Goal: Task Accomplishment & Management: Complete application form

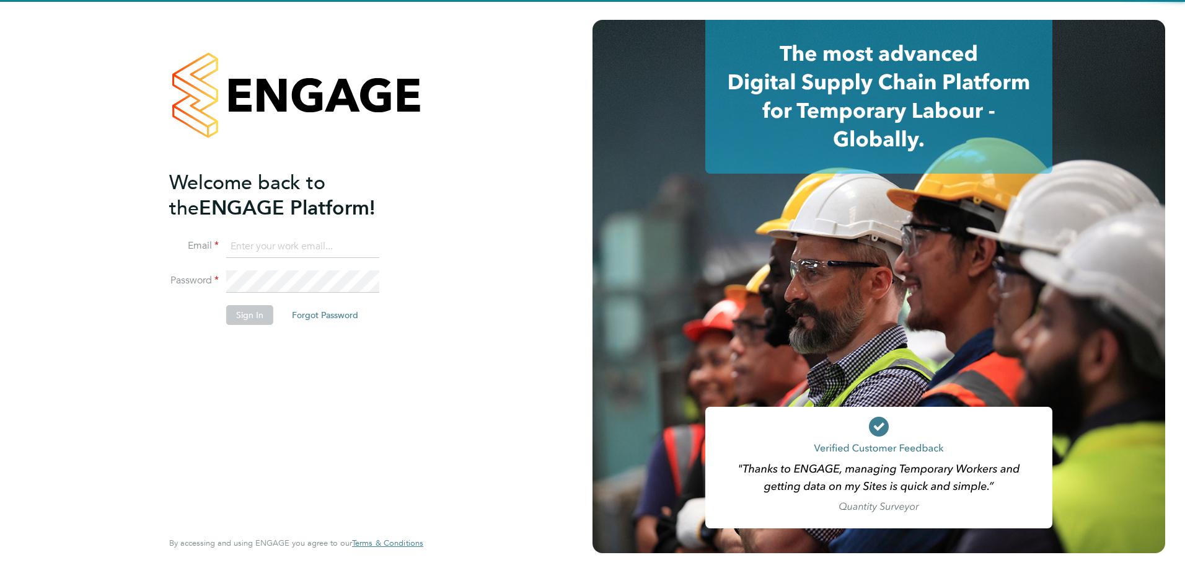
type input "leylansaad@teamresourcing.co.uk"
click at [341, 369] on div "Welcome back to the ENGAGE Platform! Email leylansaad@teamresourcing.co.uk Pass…" at bounding box center [290, 348] width 242 height 357
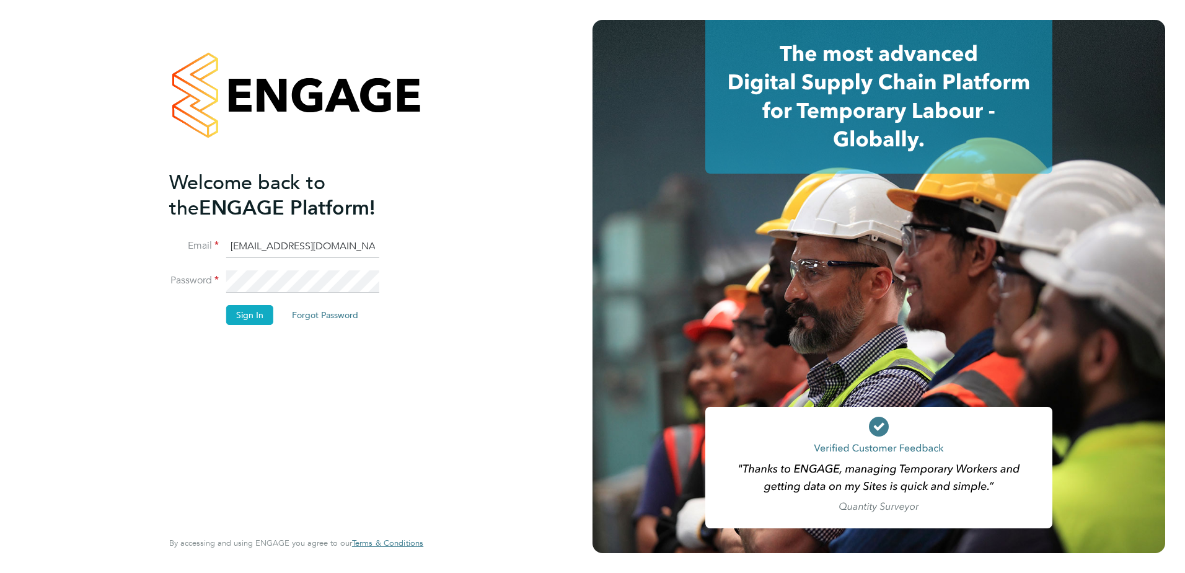
click at [259, 317] on button "Sign In" at bounding box center [249, 315] width 47 height 20
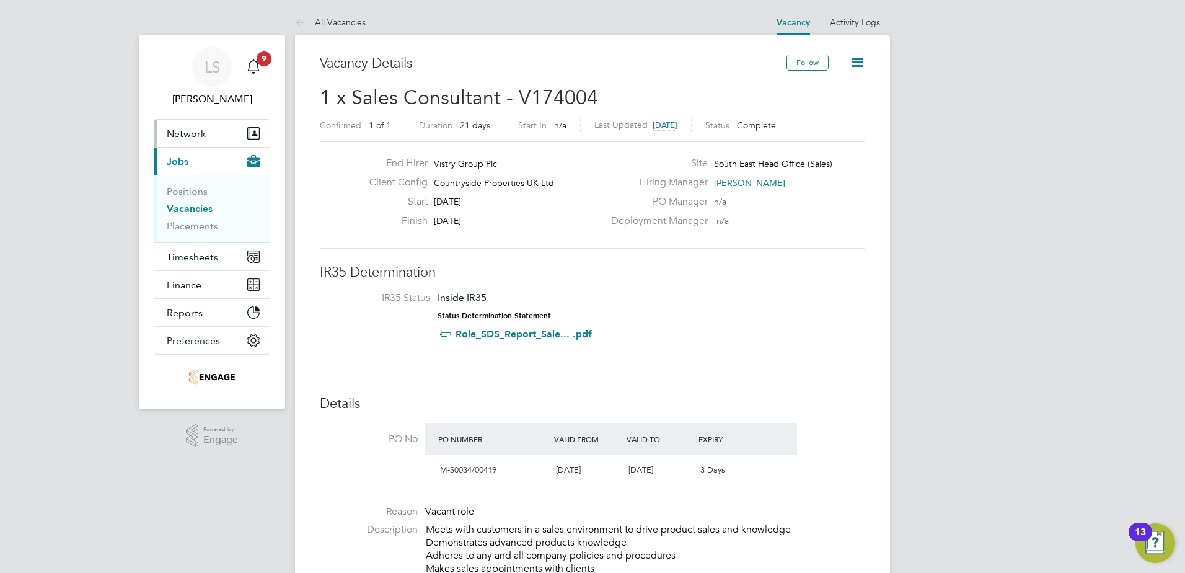
drag, startPoint x: 190, startPoint y: 138, endPoint x: 226, endPoint y: 148, distance: 36.5
click at [190, 138] on span "Network" at bounding box center [186, 134] width 39 height 12
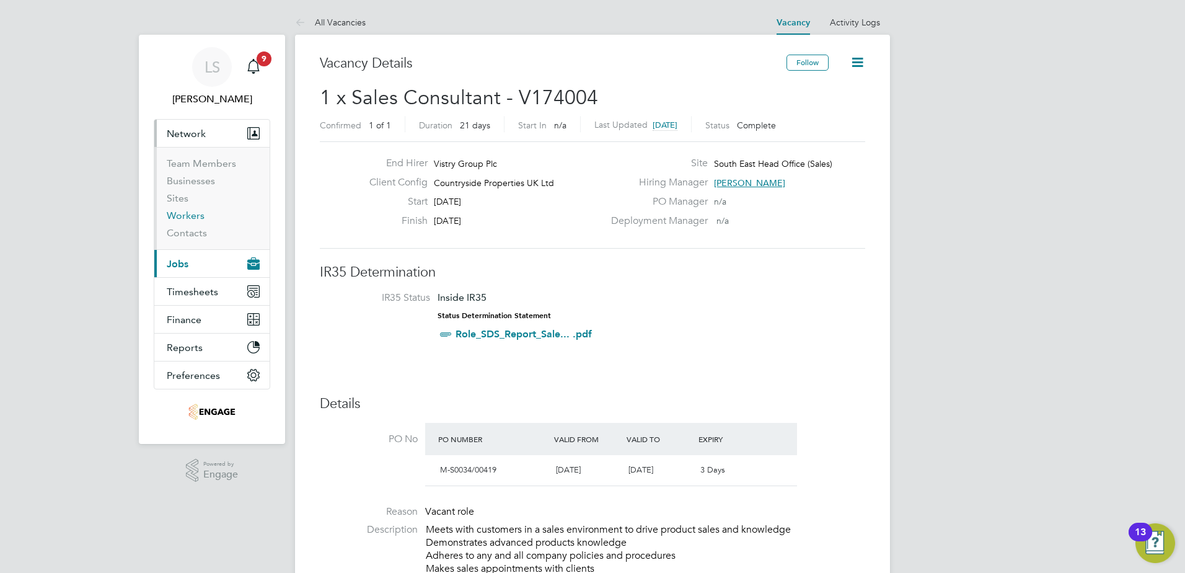
click at [185, 214] on link "Workers" at bounding box center [186, 216] width 38 height 12
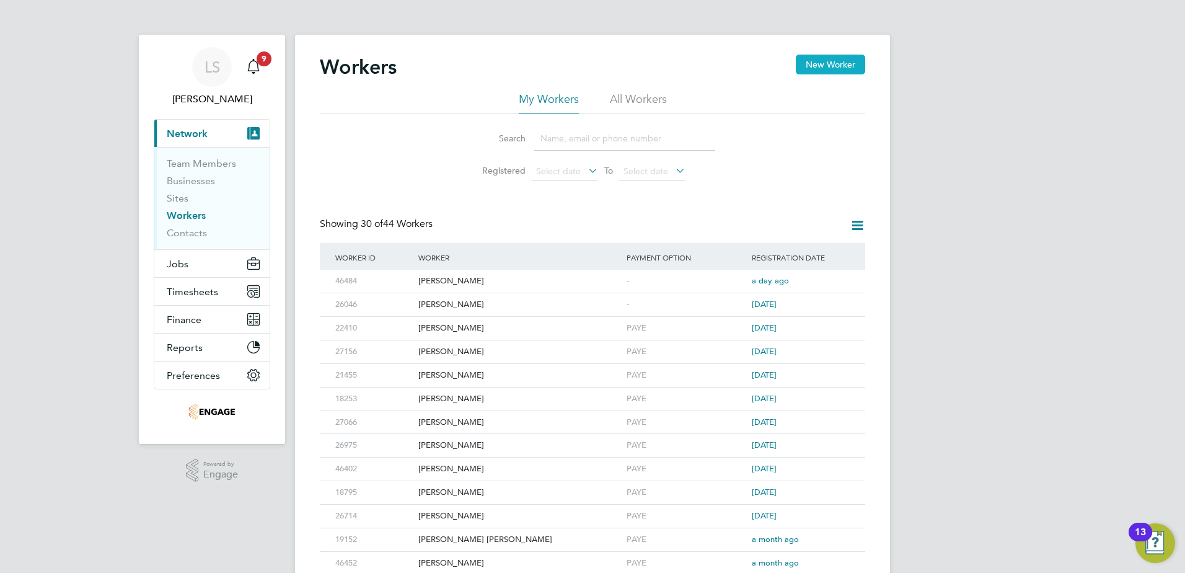
click at [831, 61] on button "New Worker" at bounding box center [830, 65] width 69 height 20
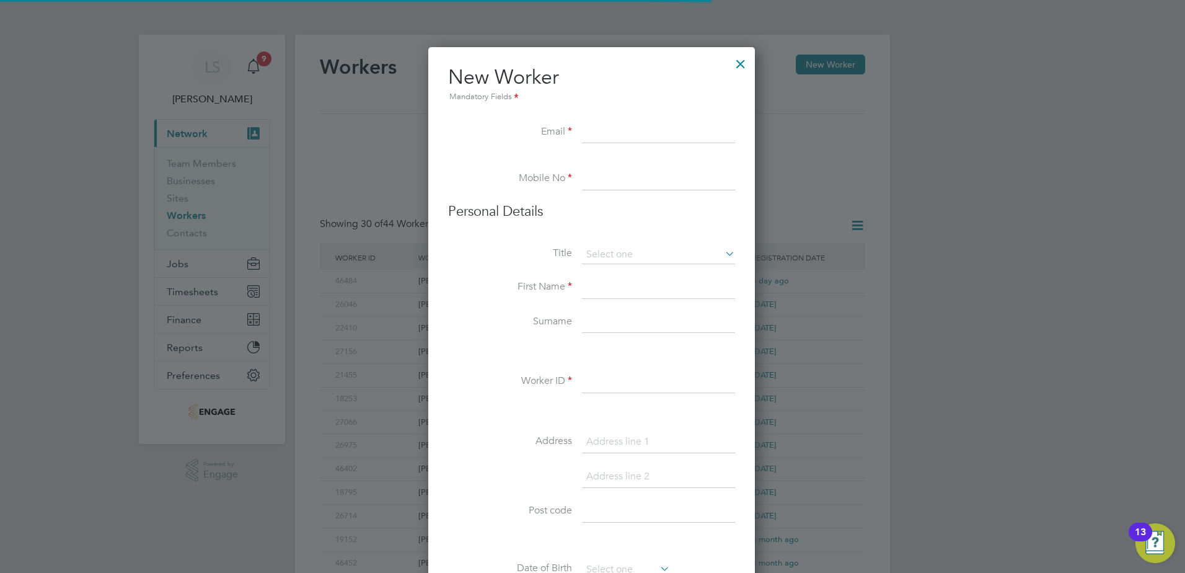
scroll to position [1055, 329]
paste input "[EMAIL_ADDRESS][DOMAIN_NAME]"
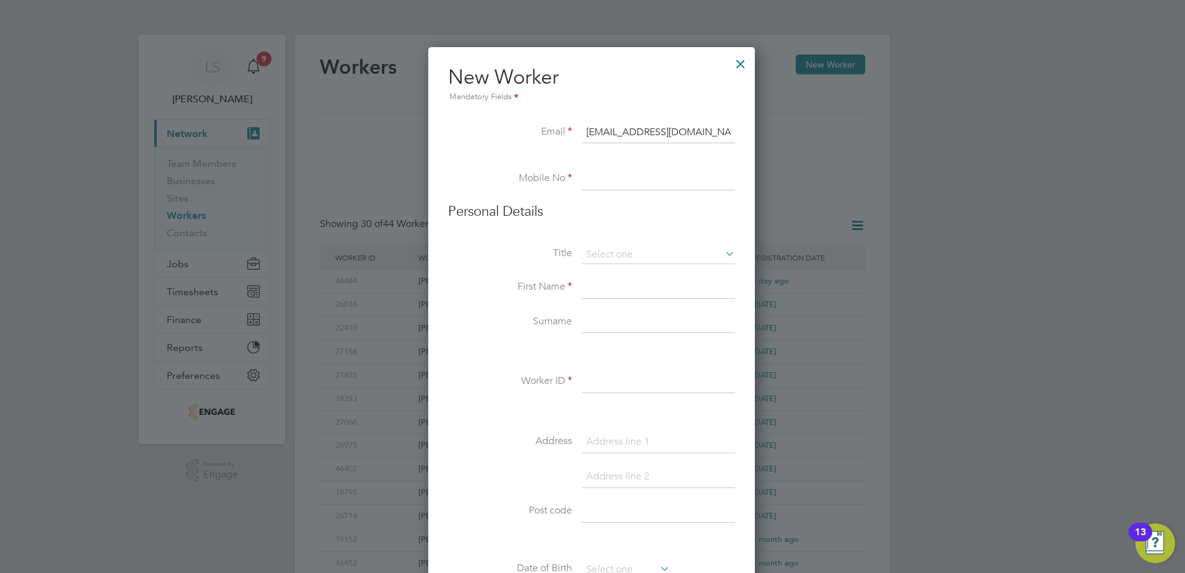
type input "[EMAIL_ADDRESS][DOMAIN_NAME]"
click at [632, 180] on input at bounding box center [658, 179] width 153 height 22
paste input "07810 515763"
type input "07810 515763"
click at [644, 282] on input at bounding box center [658, 287] width 153 height 22
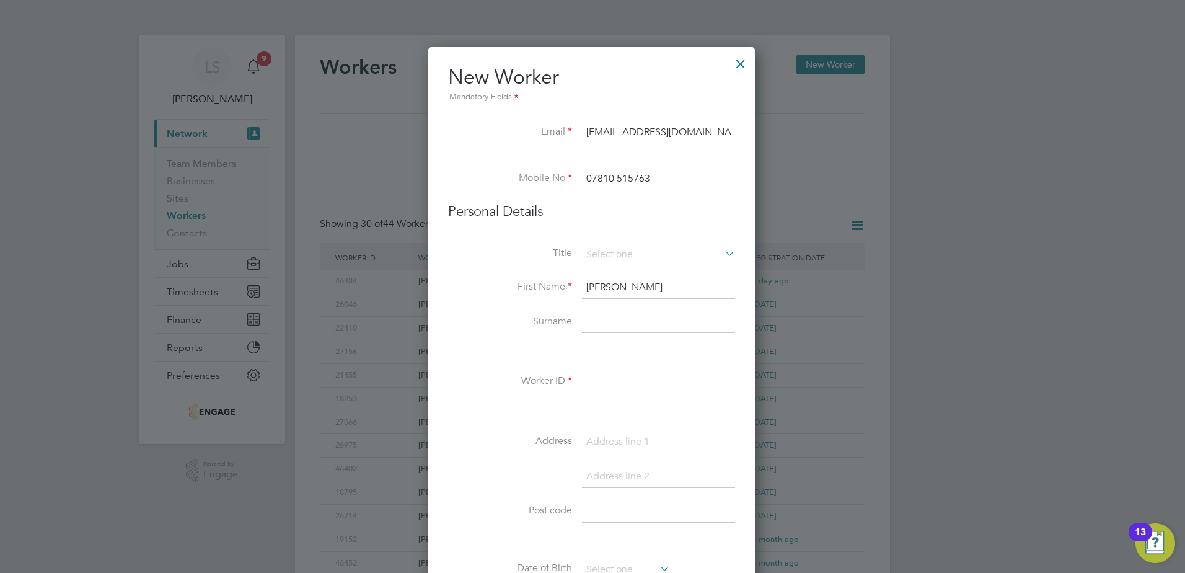
type input "[PERSON_NAME]"
click at [607, 379] on input at bounding box center [658, 382] width 153 height 22
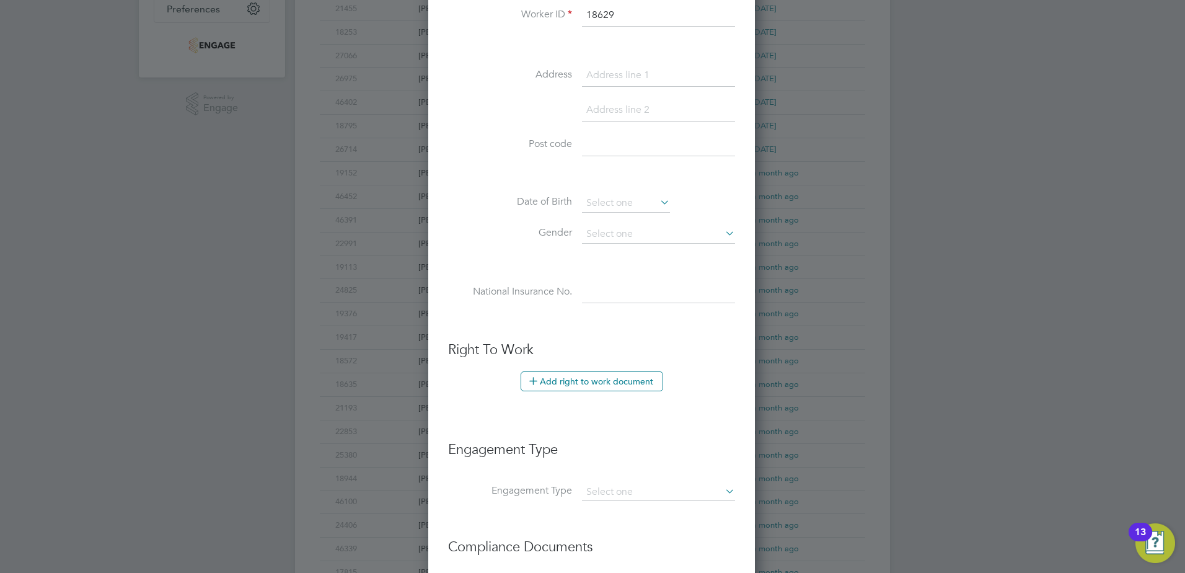
scroll to position [372, 0]
type input "18629"
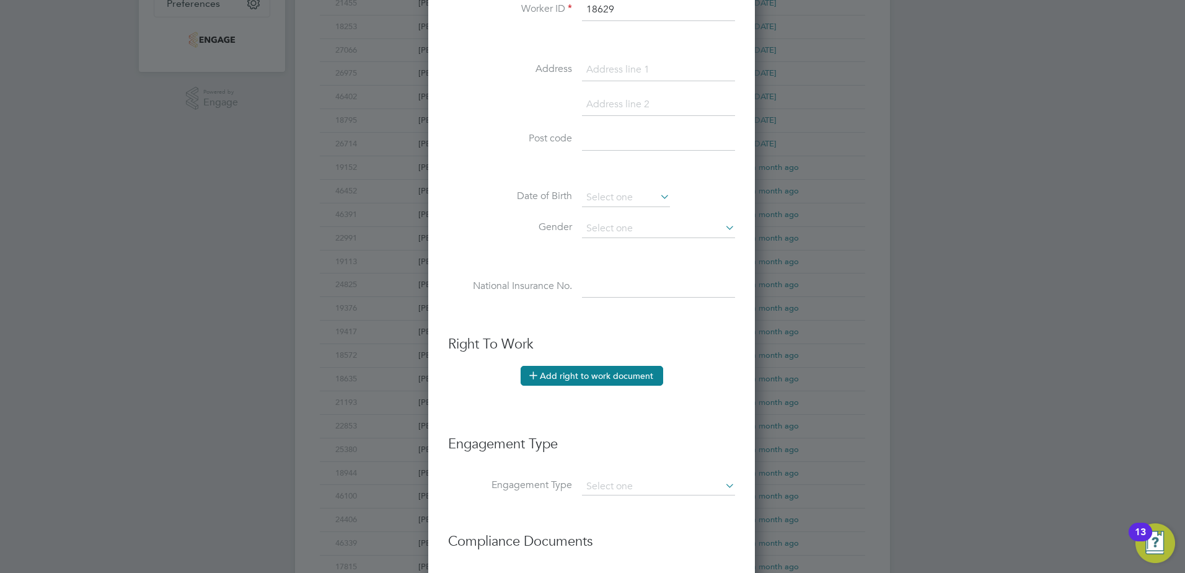
click at [630, 383] on button "Add right to work document" at bounding box center [592, 376] width 143 height 20
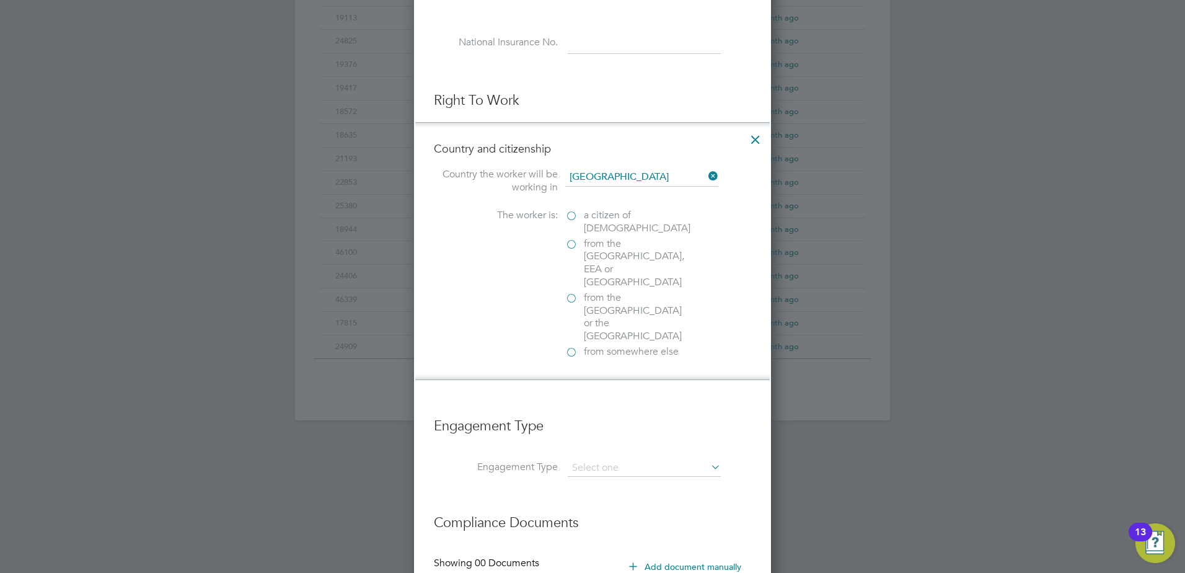
scroll to position [620, 0]
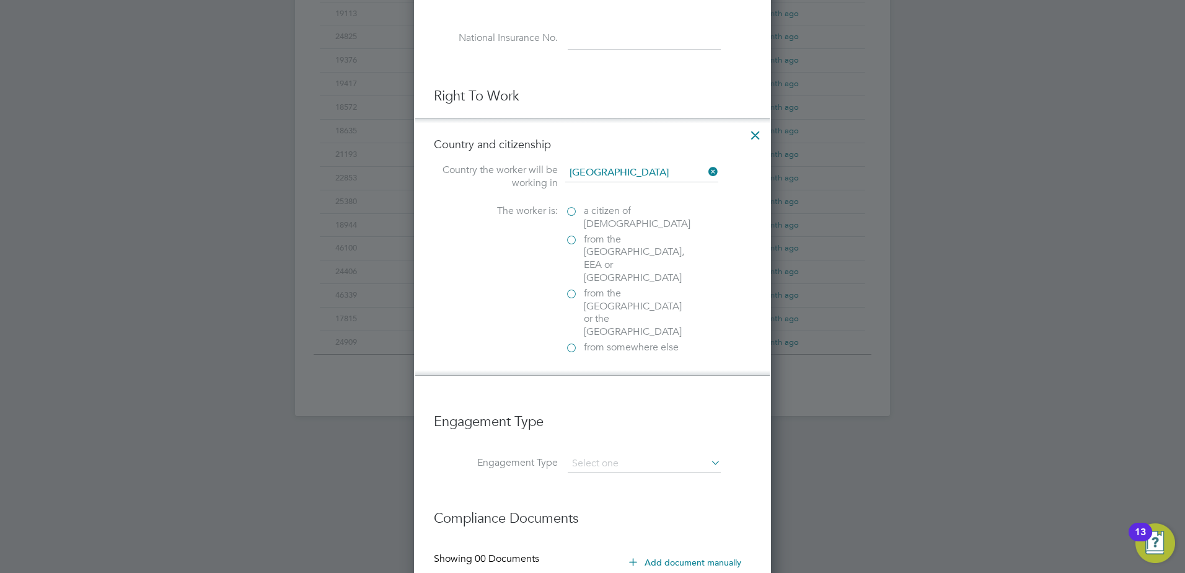
click at [574, 211] on label "a citizen of [DEMOGRAPHIC_DATA]" at bounding box center [627, 218] width 124 height 26
click at [0, 0] on input "a citizen of [DEMOGRAPHIC_DATA]" at bounding box center [0, 0] width 0 height 0
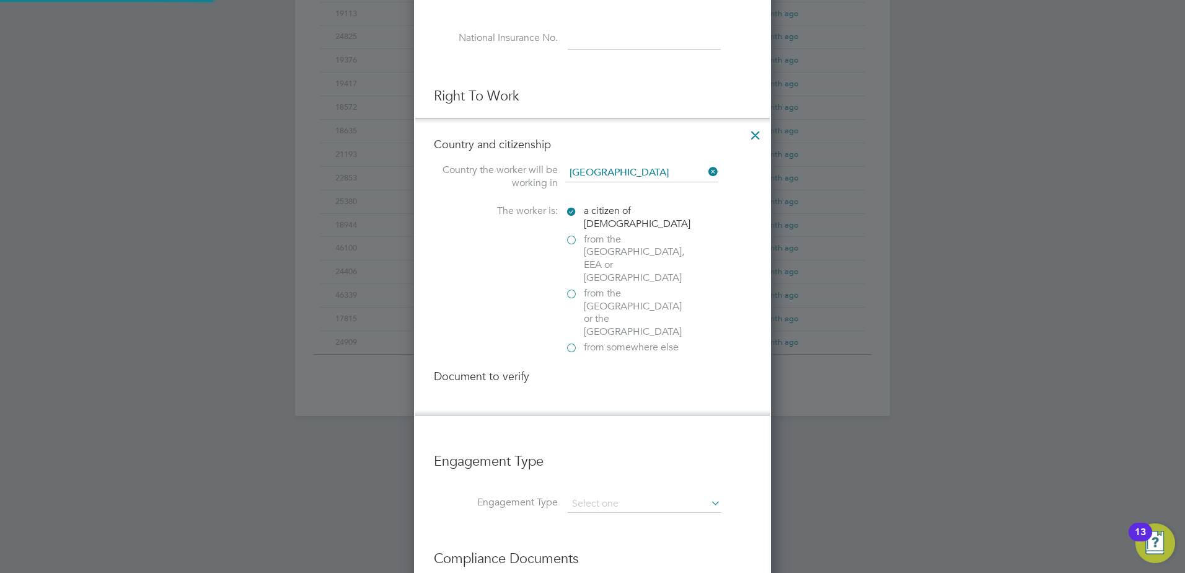
scroll to position [1309, 358]
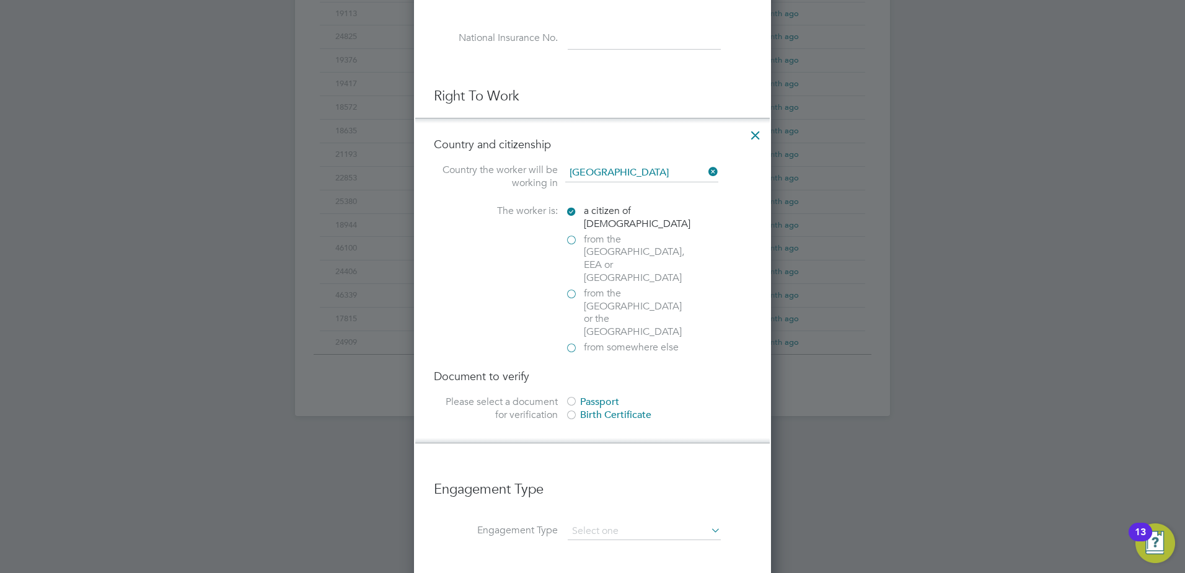
click at [572, 396] on div at bounding box center [571, 402] width 12 height 12
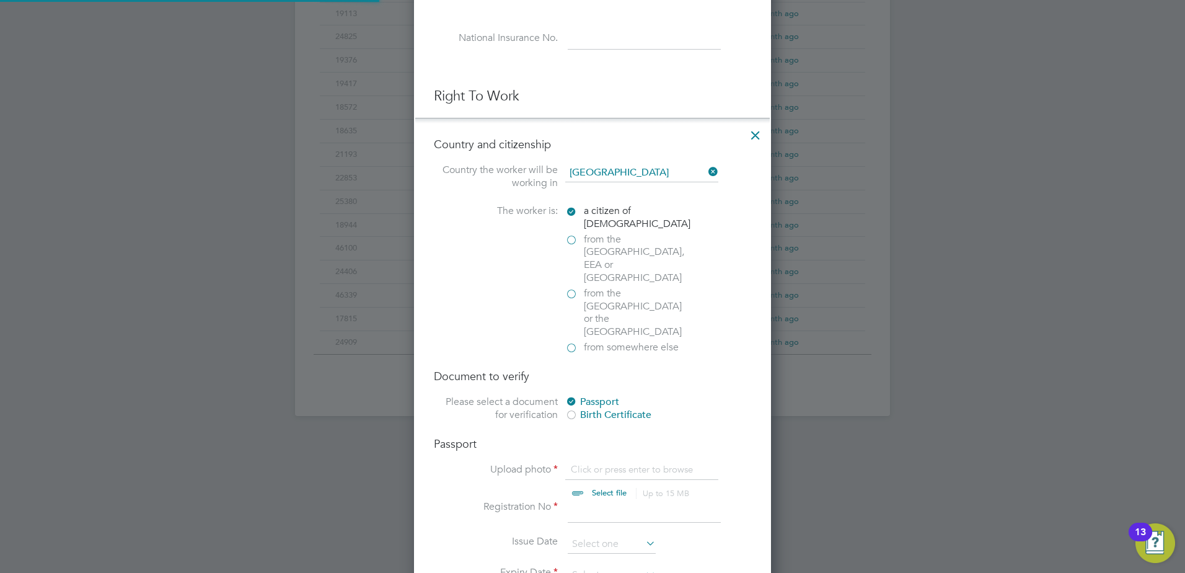
scroll to position [17, 154]
click at [632, 463] on input "file" at bounding box center [621, 481] width 195 height 37
type input "C:\fakepath\[PERSON_NAME].pdf"
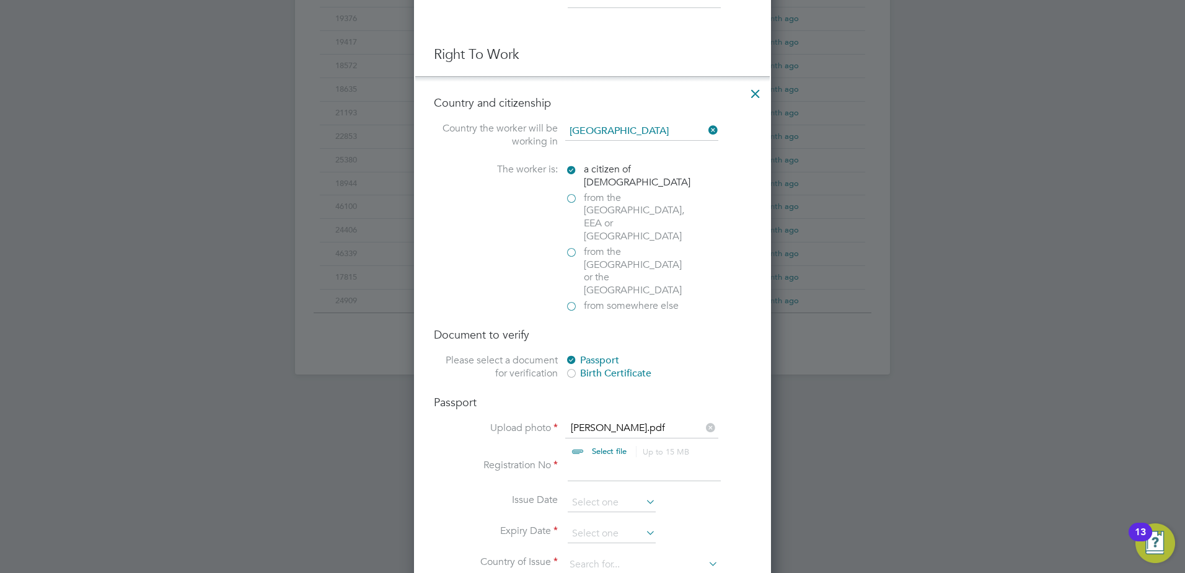
scroll to position [744, 0]
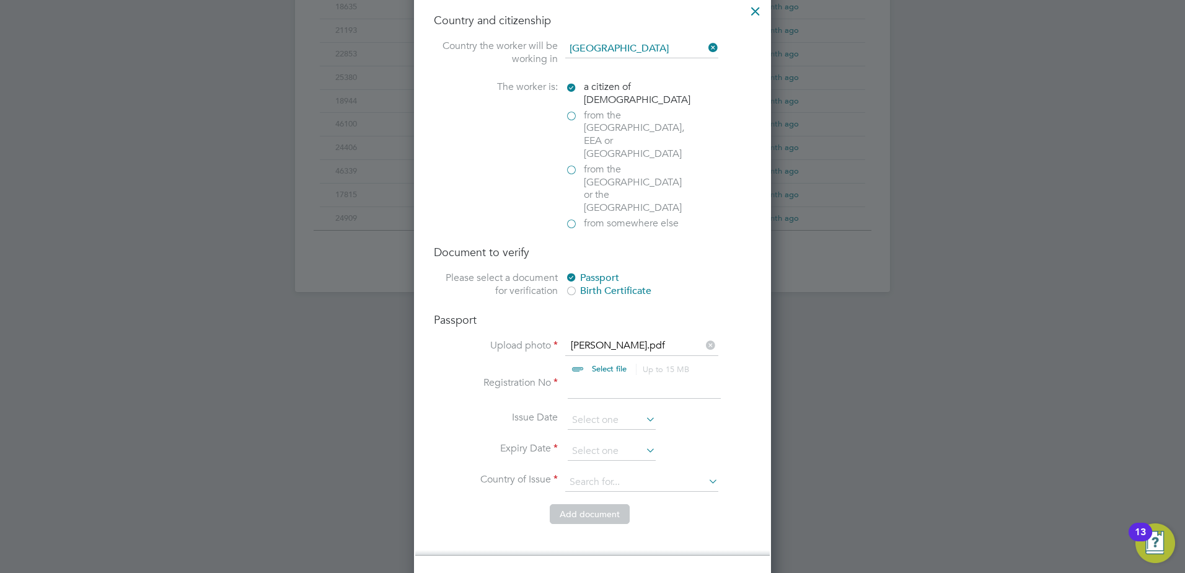
click at [605, 376] on input at bounding box center [644, 387] width 153 height 22
type input "536991498"
click at [587, 442] on input at bounding box center [612, 451] width 88 height 19
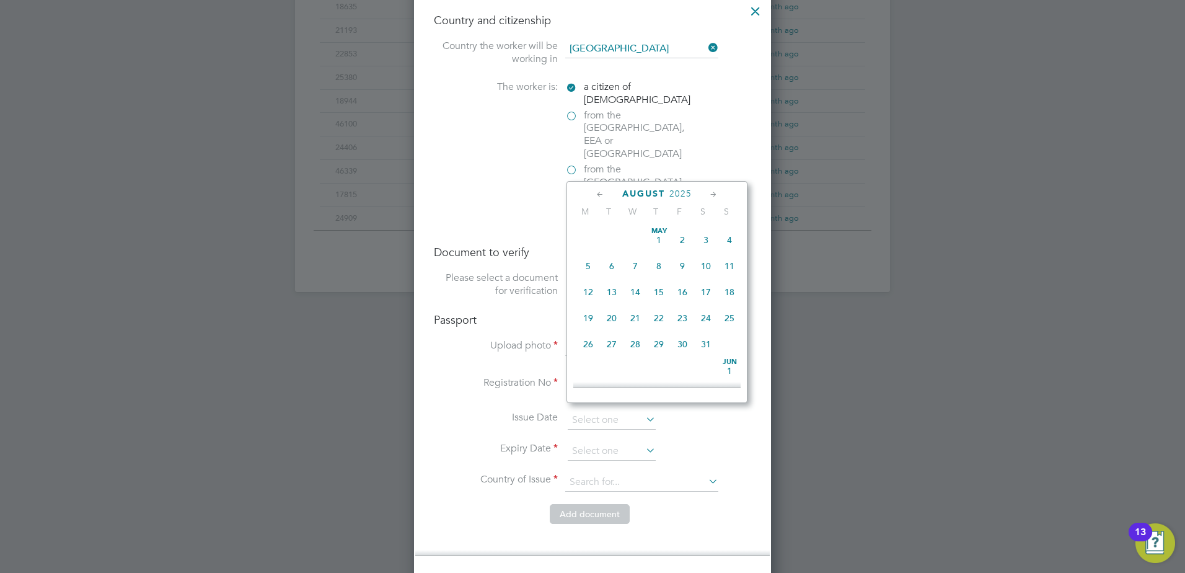
scroll to position [483, 0]
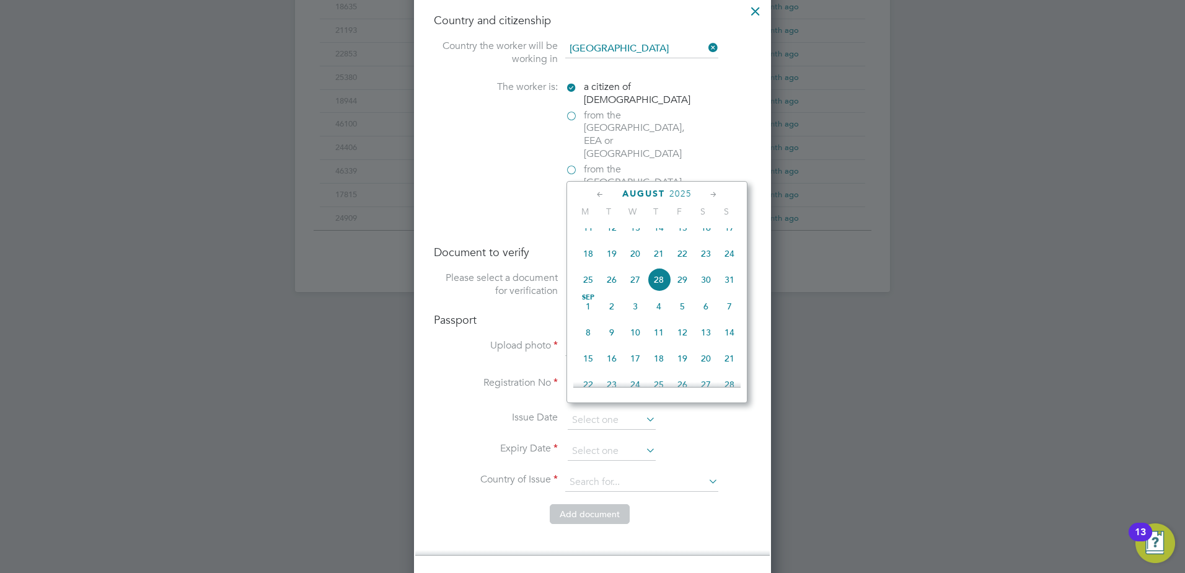
click at [681, 193] on span "2025" at bounding box center [681, 193] width 22 height 11
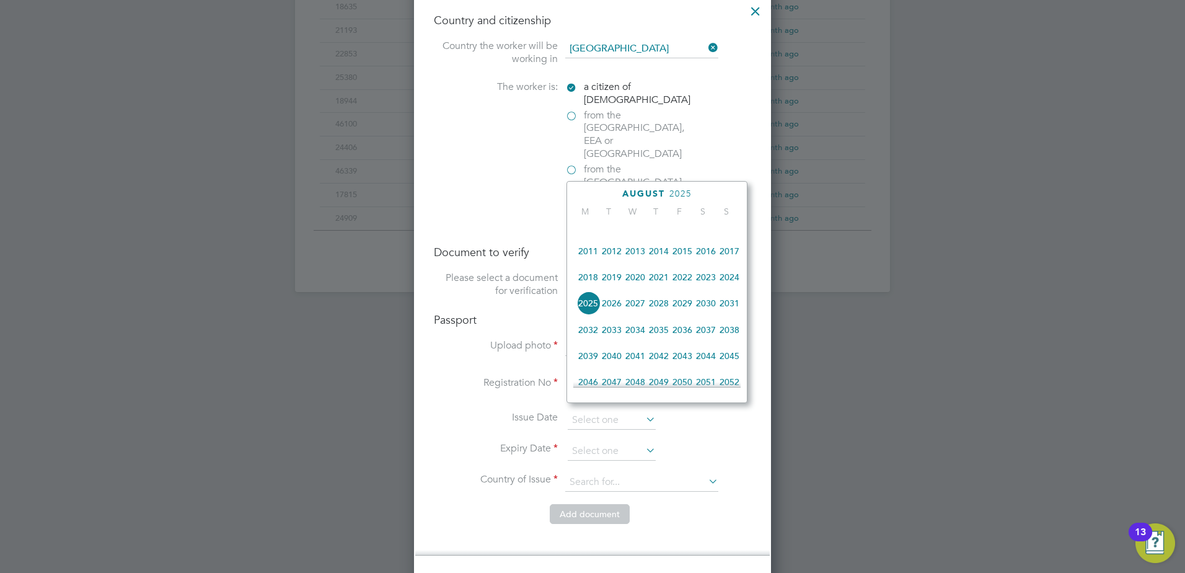
click at [612, 313] on span "2026" at bounding box center [612, 303] width 24 height 24
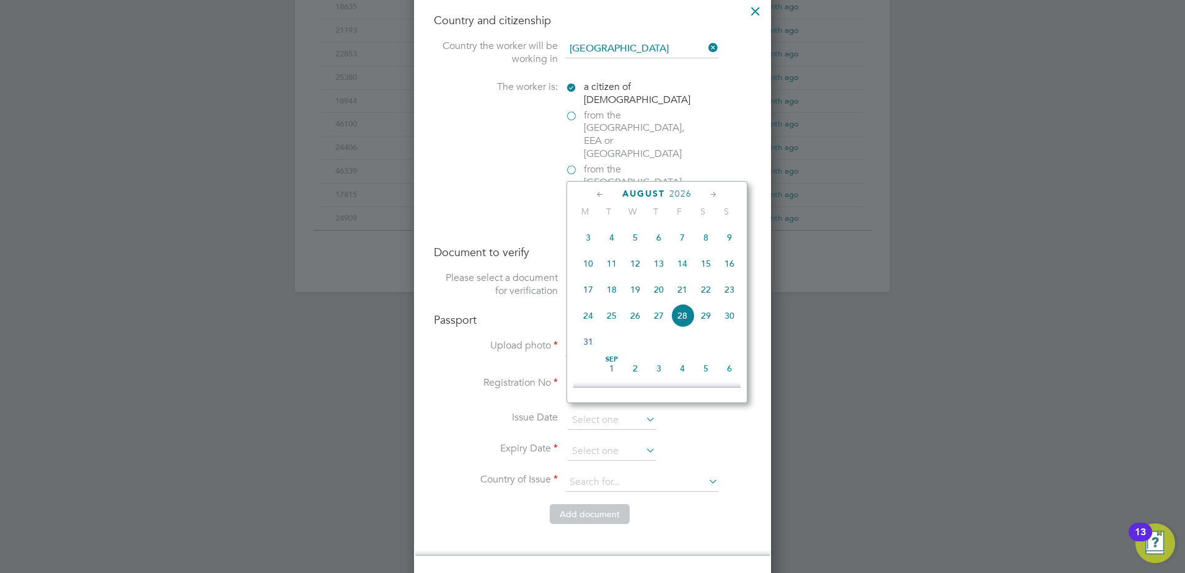
scroll to position [391, 0]
click at [724, 277] on span "9" at bounding box center [730, 268] width 24 height 24
type input "[DATE]"
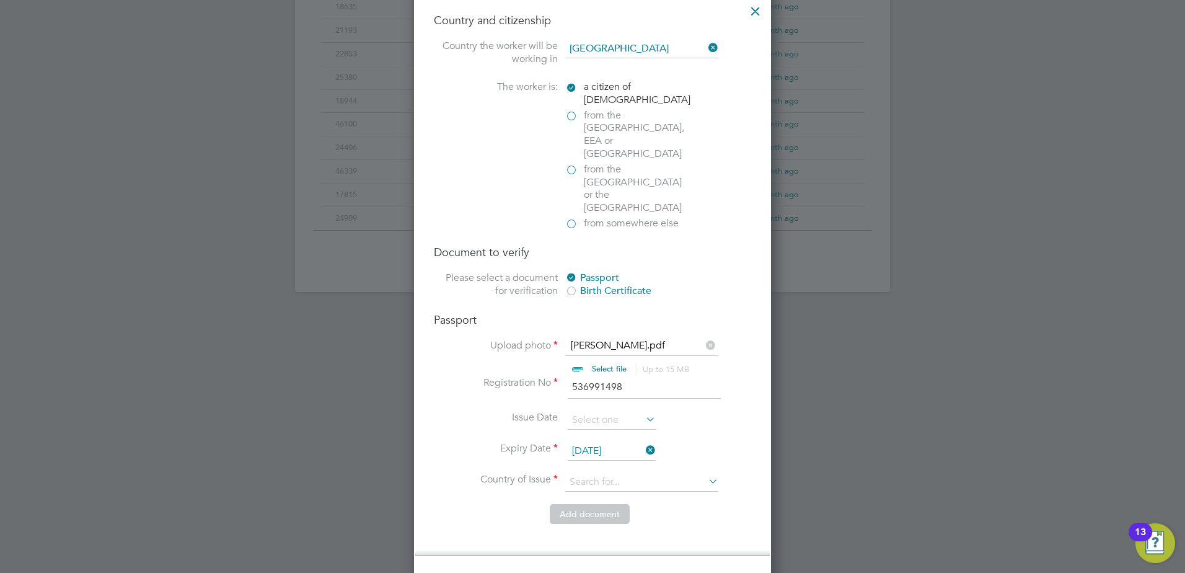
click at [724, 277] on span "9" at bounding box center [730, 268] width 24 height 24
click at [604, 473] on input at bounding box center [641, 482] width 153 height 19
click at [634, 473] on input at bounding box center [641, 482] width 153 height 19
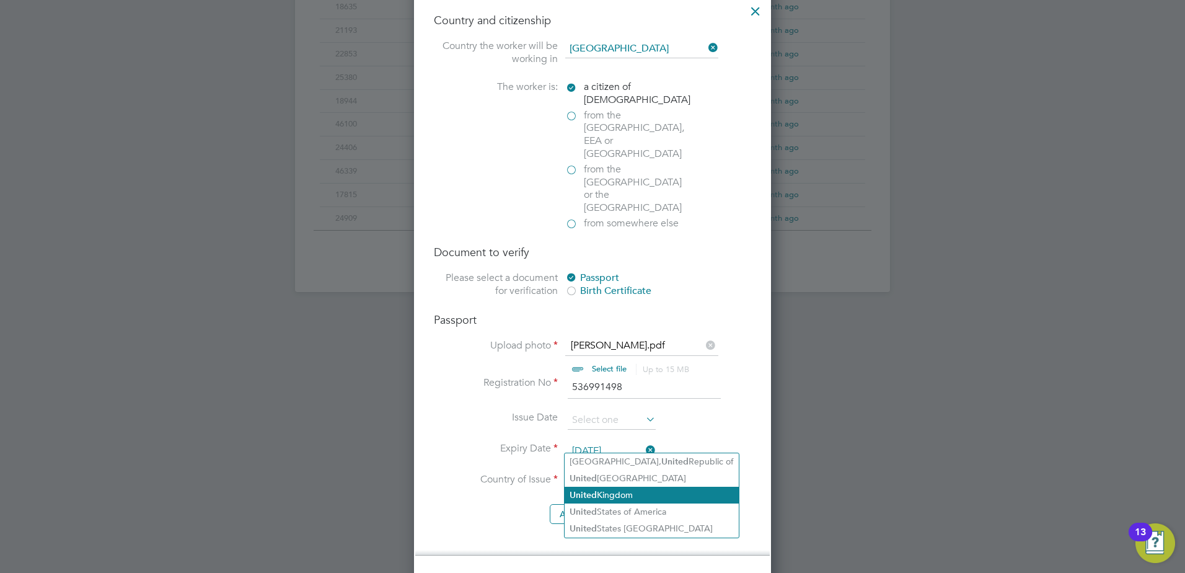
click at [634, 497] on li "[GEOGRAPHIC_DATA]" at bounding box center [652, 495] width 174 height 17
type input "[GEOGRAPHIC_DATA]"
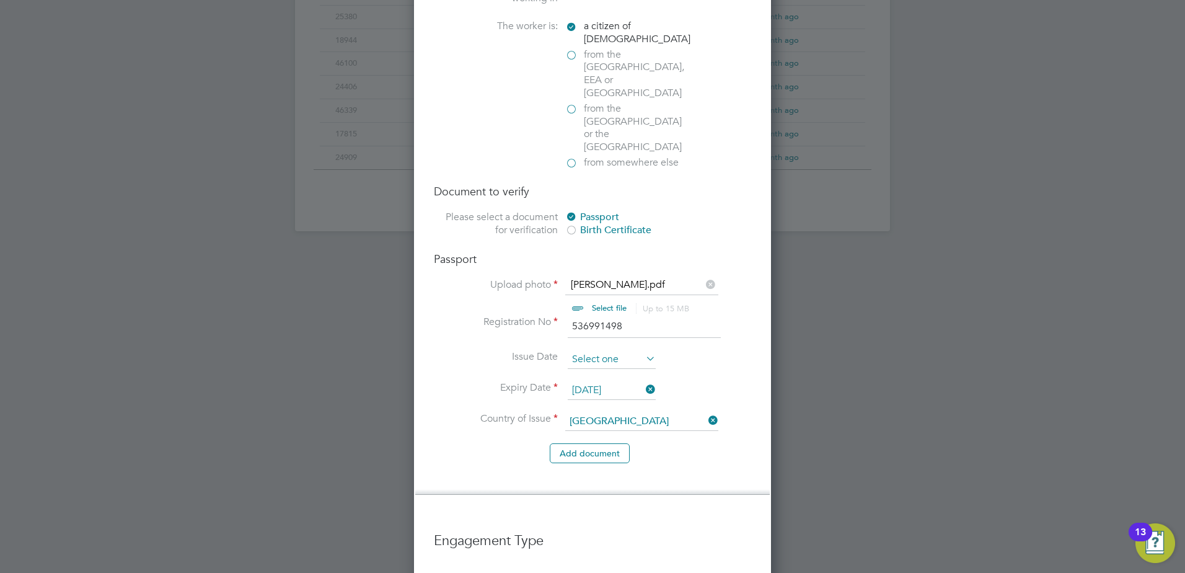
scroll to position [930, 0]
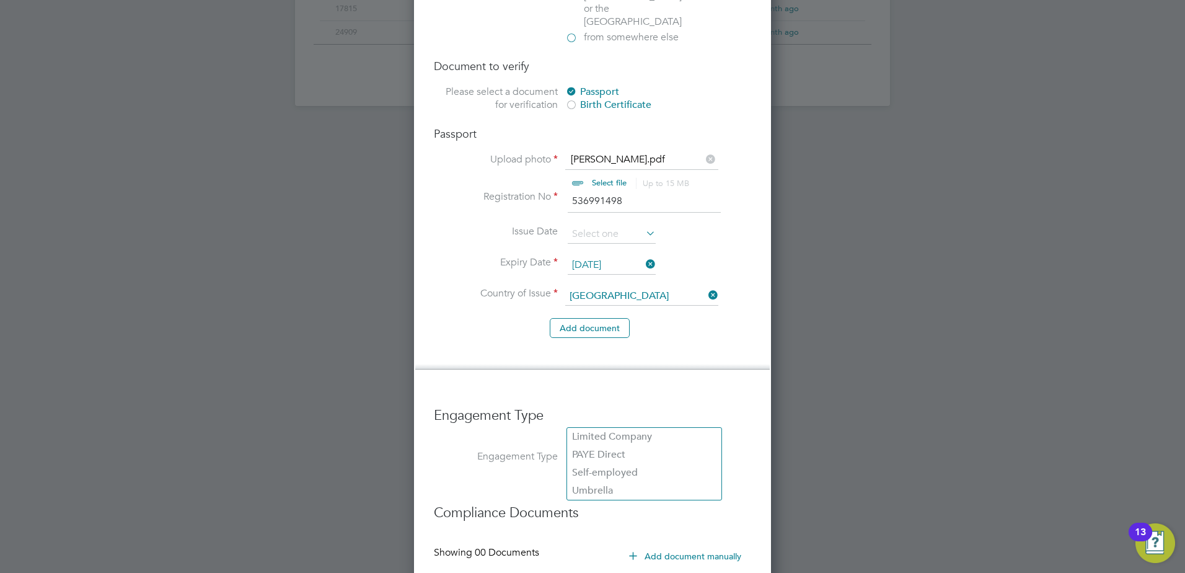
click at [598, 449] on input at bounding box center [644, 457] width 153 height 17
click at [612, 458] on li "PAYE Direct" at bounding box center [644, 455] width 154 height 18
type input "PAYE Direct"
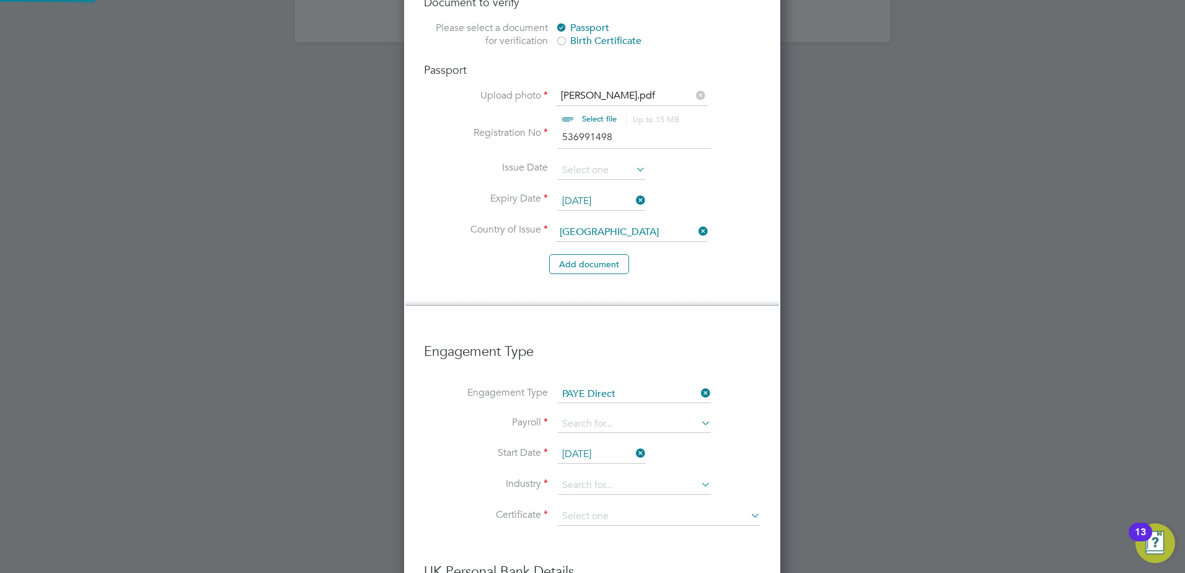
scroll to position [1116, 0]
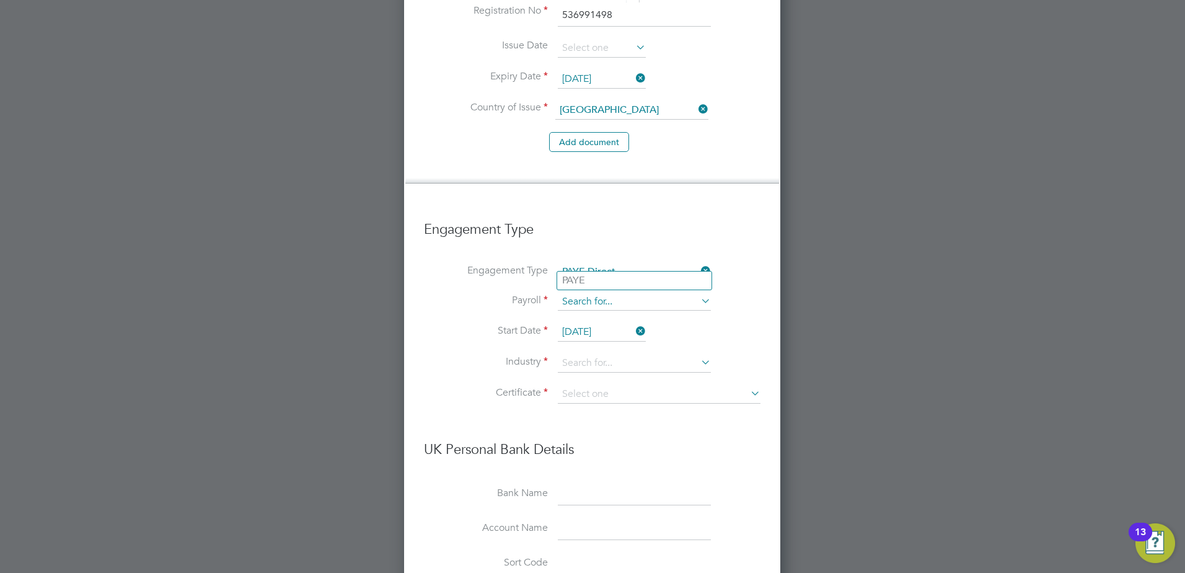
click at [591, 293] on input at bounding box center [634, 301] width 153 height 17
click at [587, 286] on li "PAYE" at bounding box center [634, 281] width 154 height 18
type input "PAYE"
click at [599, 354] on input at bounding box center [634, 363] width 153 height 19
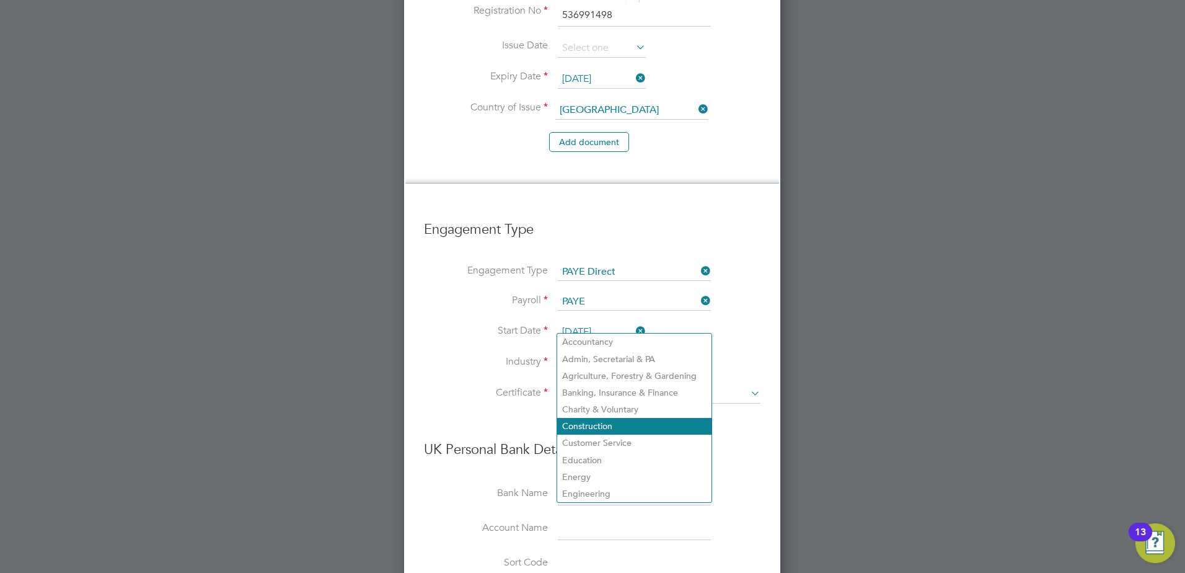
click at [605, 421] on li "Construction" at bounding box center [634, 426] width 154 height 17
type input "Construction"
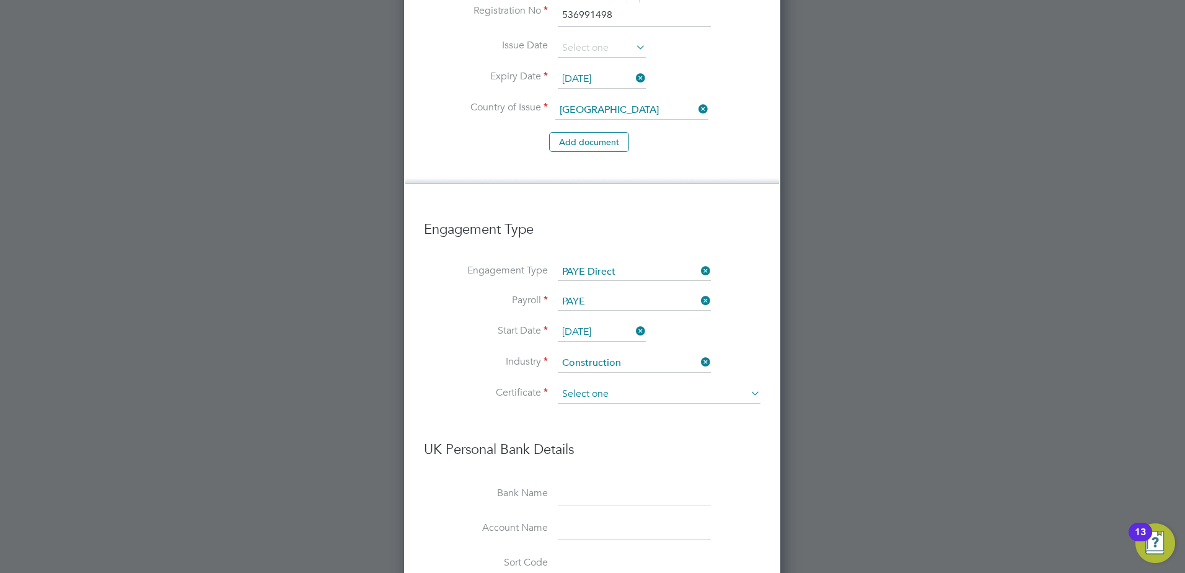
click at [595, 385] on input at bounding box center [659, 394] width 203 height 19
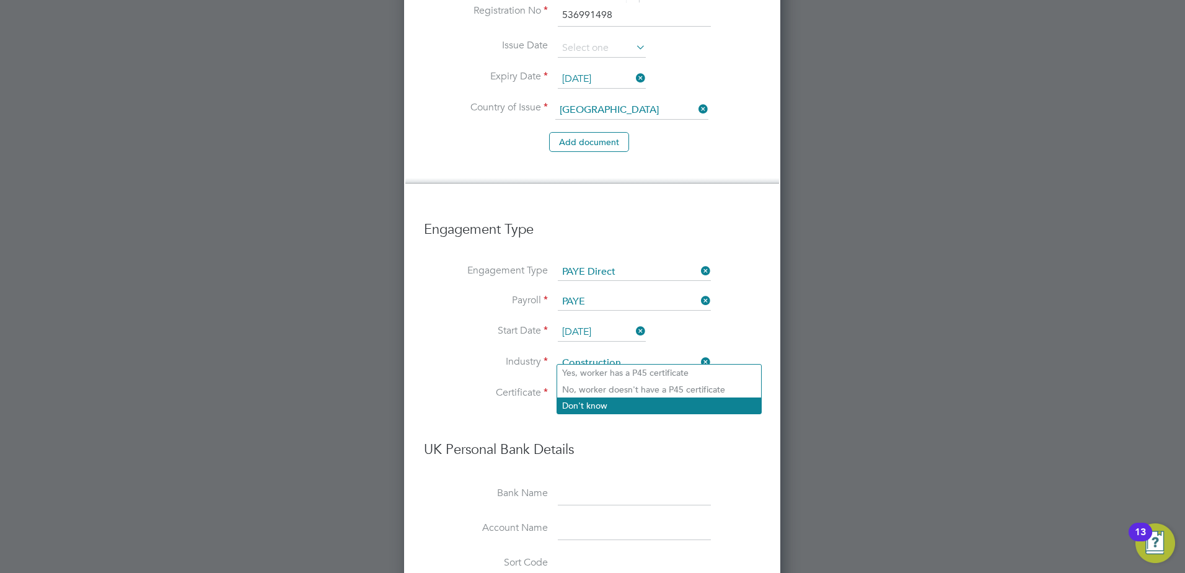
click at [603, 405] on li "Don't know" at bounding box center [659, 405] width 204 height 16
type input "Don't know"
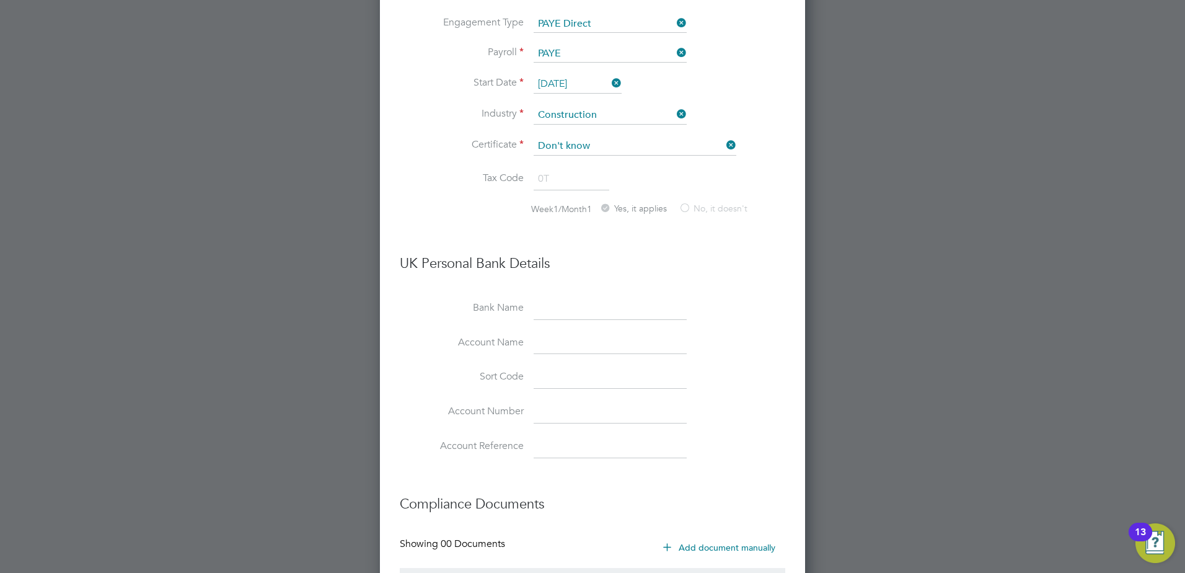
scroll to position [1444, 0]
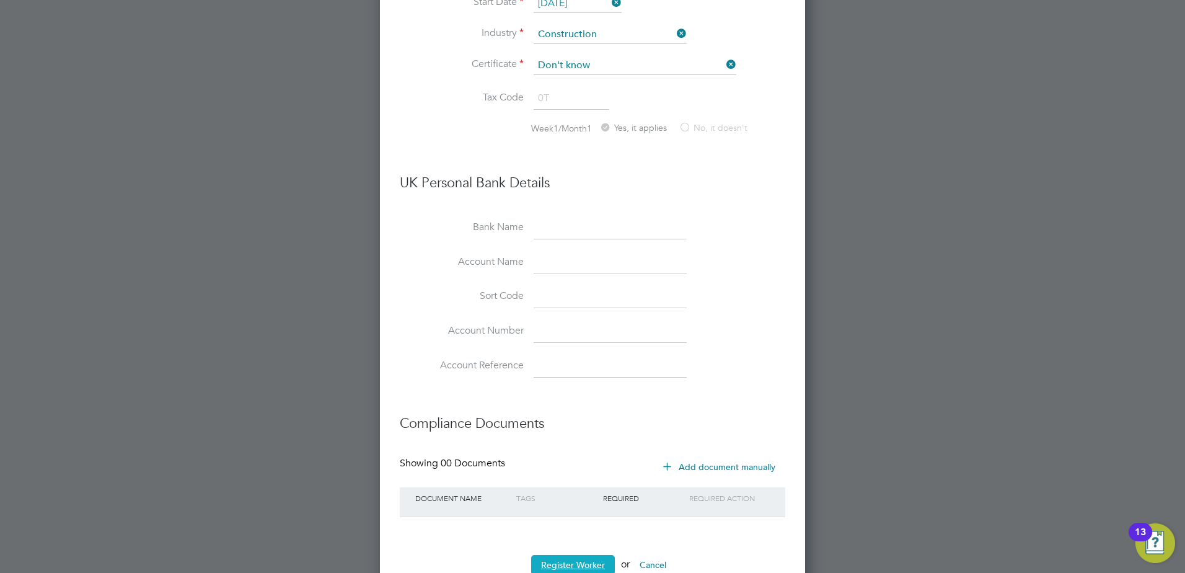
click at [579, 555] on button "Register Worker" at bounding box center [573, 565] width 84 height 20
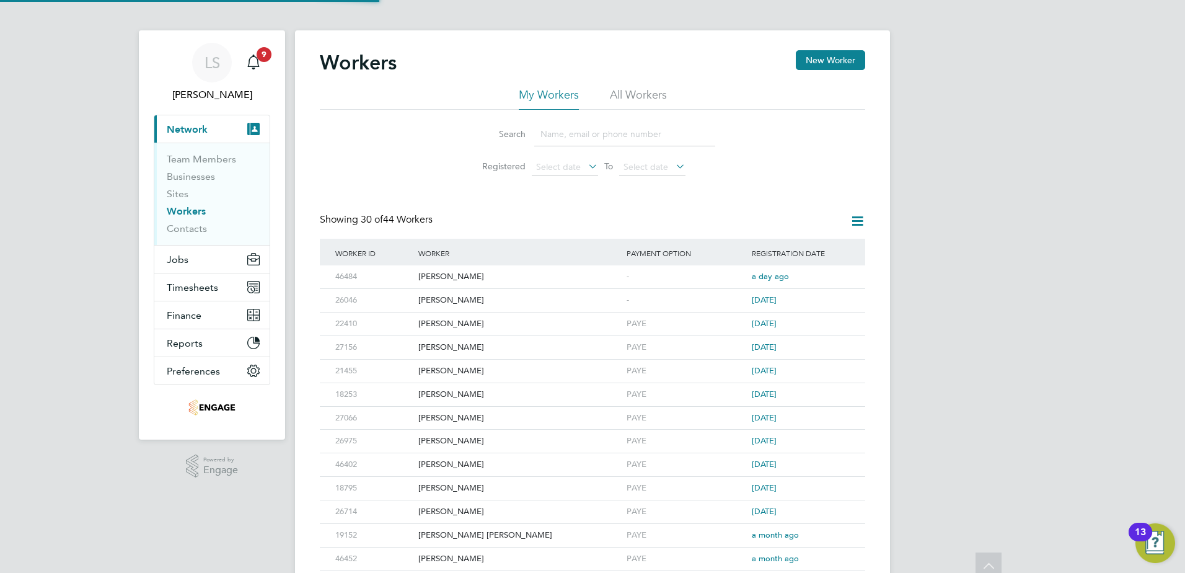
scroll to position [0, 0]
